Goal: Find specific page/section: Find specific page/section

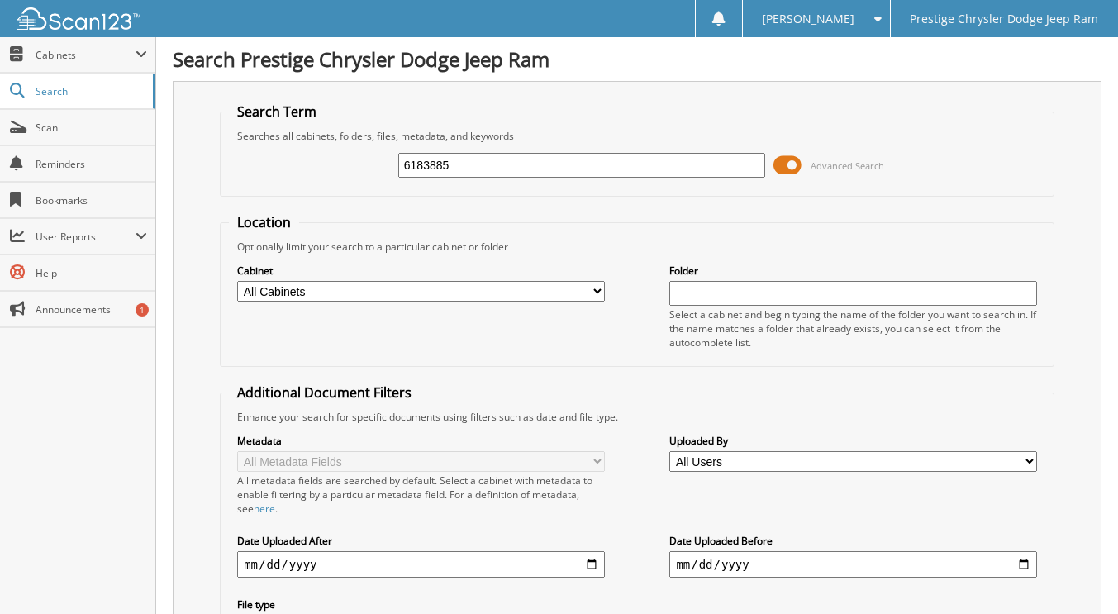
type input "6183885"
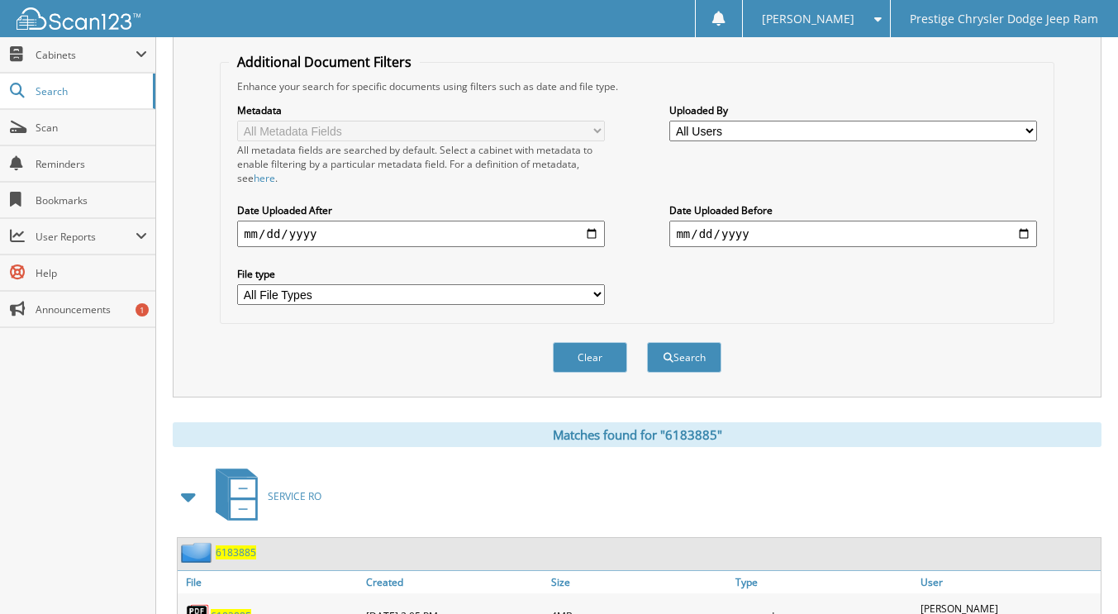
scroll to position [496, 0]
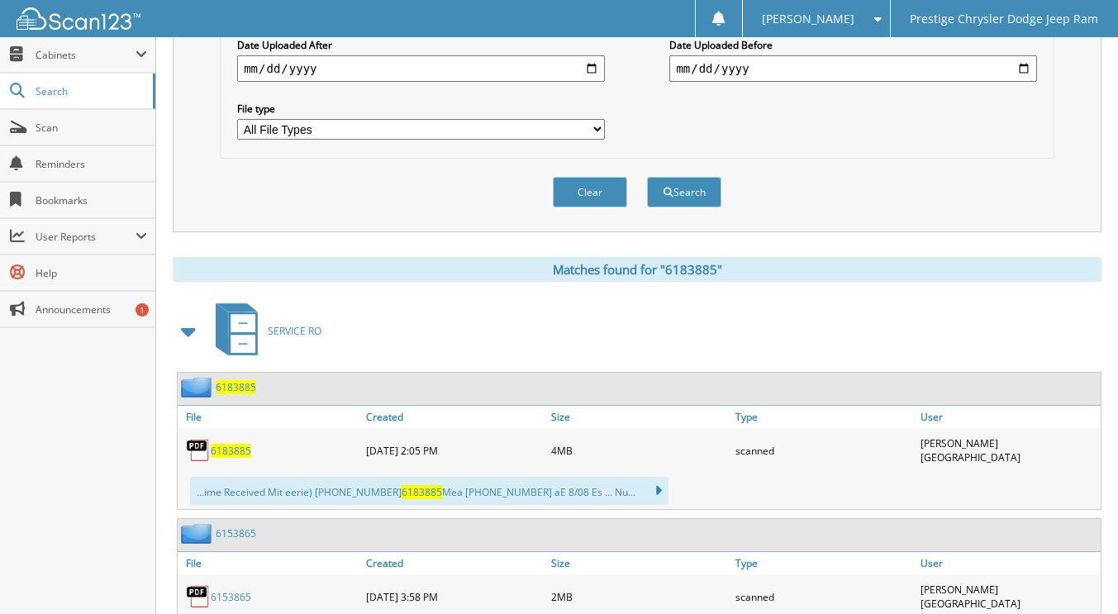
click at [240, 444] on span "6183885" at bounding box center [231, 451] width 40 height 14
click at [1113, 156] on div "Search Prestige Chrysler Dodge Jeep Ram Search Term Searches all cabinets, fold…" at bounding box center [637, 100] width 962 height 1192
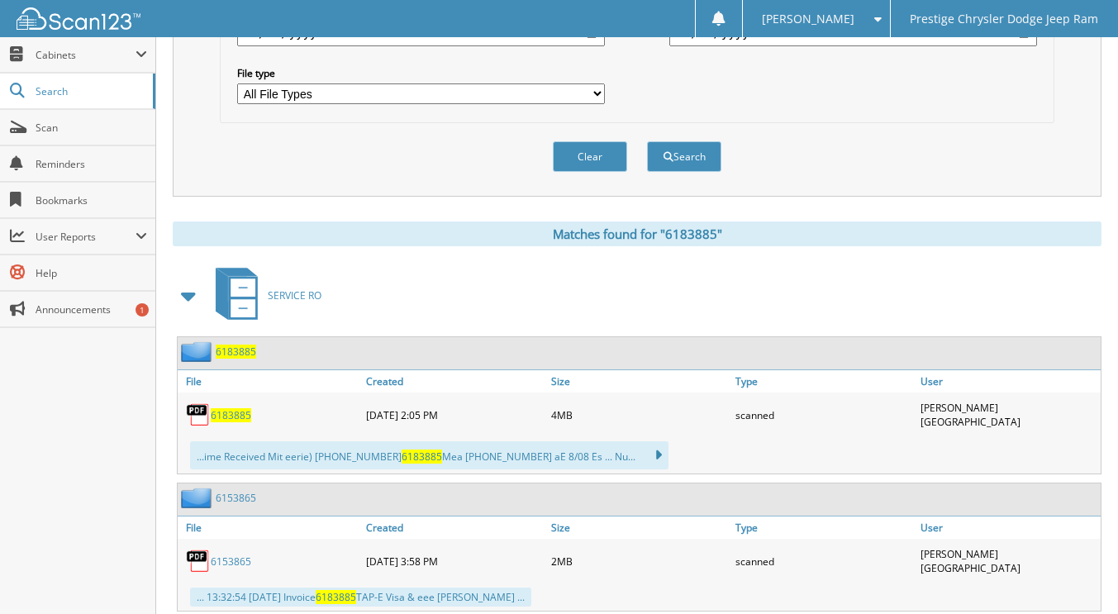
scroll to position [562, 0]
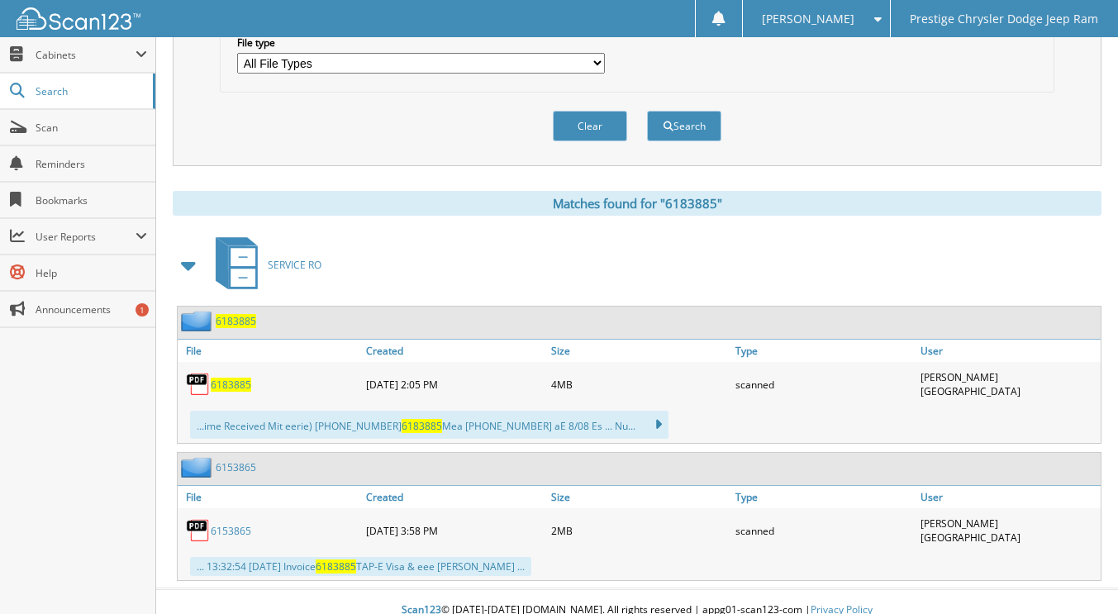
click at [231, 378] on span "6183885" at bounding box center [231, 385] width 40 height 14
